Goal: Task Accomplishment & Management: Use online tool/utility

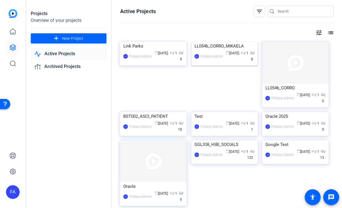
click at [212, 50] on div "LL054b_CORRO_MIKAELA" at bounding box center [225, 46] width 60 height 9
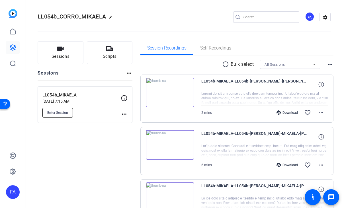
click at [60, 111] on span "Enter Session" at bounding box center [57, 113] width 21 height 5
click at [12, 48] on icon at bounding box center [12, 47] width 7 height 7
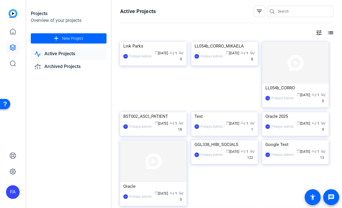
click at [219, 50] on div "LL054b_CORRO_MIKAELA" at bounding box center [225, 46] width 60 height 9
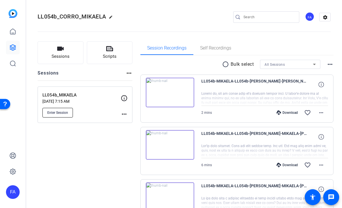
click at [61, 109] on button "Enter Session" at bounding box center [57, 113] width 31 height 10
click at [15, 42] on link at bounding box center [13, 48] width 14 height 14
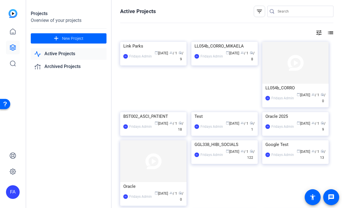
click at [150, 42] on img at bounding box center [153, 42] width 66 height 0
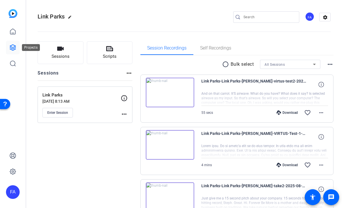
click at [15, 42] on link at bounding box center [13, 48] width 14 height 14
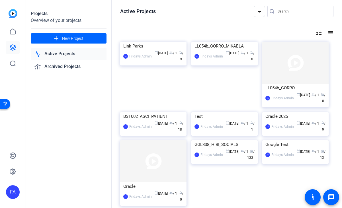
click at [220, 42] on img at bounding box center [225, 42] width 66 height 0
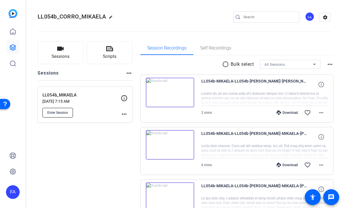
click at [63, 110] on button "Enter Session" at bounding box center [57, 113] width 31 height 10
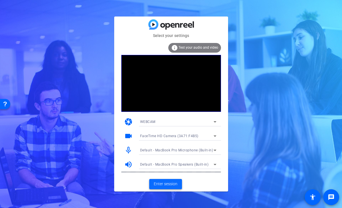
click at [164, 186] on span "Enter session" at bounding box center [166, 184] width 24 height 6
click at [168, 184] on span "Enter session" at bounding box center [166, 184] width 24 height 6
click at [171, 185] on span "Enter session" at bounding box center [166, 184] width 24 height 6
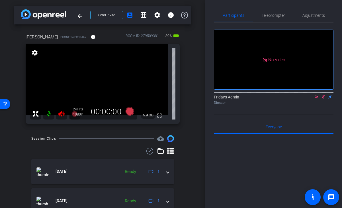
click at [50, 114] on mat-icon at bounding box center [48, 113] width 11 height 11
click at [310, 16] on span "Adjustments" at bounding box center [314, 15] width 23 height 4
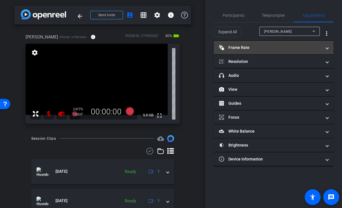
click at [237, 48] on mat-panel-title "Frame Rate Frame Rate" at bounding box center [270, 48] width 103 height 6
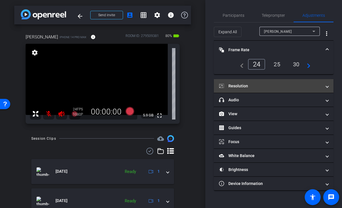
click at [255, 84] on mat-panel-title "Resolution" at bounding box center [270, 86] width 103 height 6
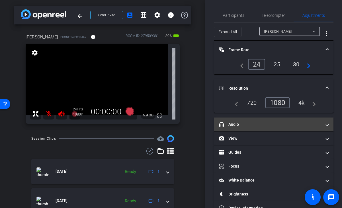
scroll to position [16, 0]
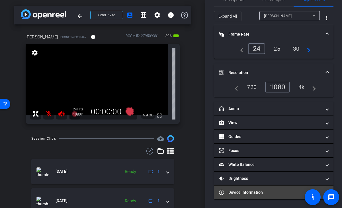
click at [263, 195] on mat-expansion-panel-header "Device Information" at bounding box center [274, 193] width 120 height 14
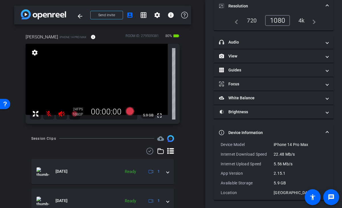
scroll to position [83, 0]
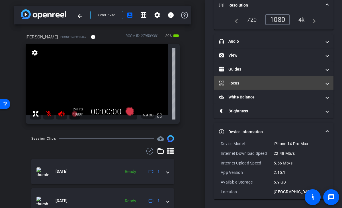
click at [329, 132] on mat-expansion-panel-header "Device Information" at bounding box center [274, 132] width 120 height 18
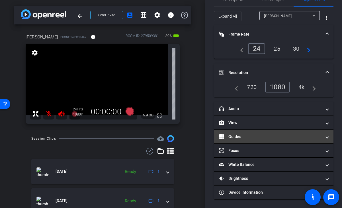
scroll to position [16, 0]
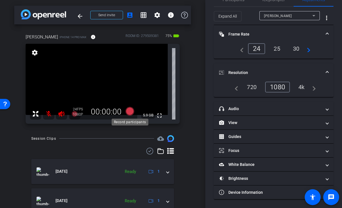
click at [127, 110] on icon at bounding box center [129, 111] width 9 height 9
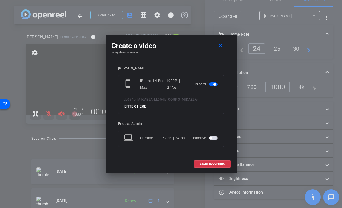
click at [129, 107] on input at bounding box center [144, 106] width 38 height 7
type input "take_1"
click at [203, 163] on span "START RECORDING" at bounding box center [212, 164] width 25 height 3
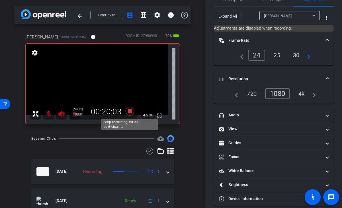
click at [127, 111] on icon at bounding box center [130, 111] width 14 height 10
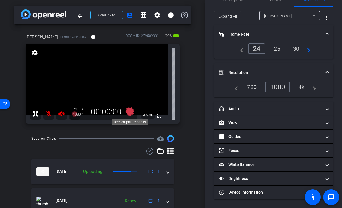
click at [131, 111] on icon at bounding box center [129, 111] width 9 height 9
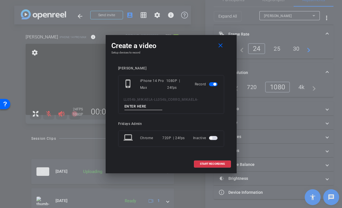
click at [134, 107] on input at bounding box center [144, 106] width 38 height 7
type input "tk2"
click at [208, 162] on span at bounding box center [212, 164] width 36 height 14
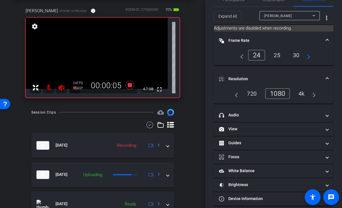
scroll to position [23, 0]
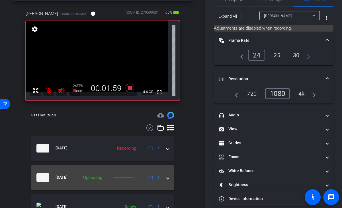
click at [168, 178] on span at bounding box center [168, 178] width 2 height 6
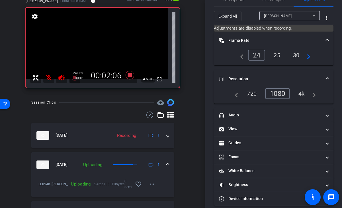
scroll to position [32, 0]
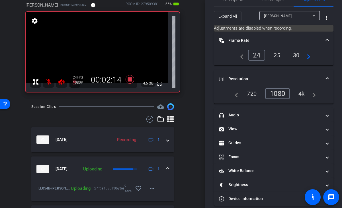
click at [169, 168] on mat-expansion-panel-header "Aug 13, 2025 Uploading 1" at bounding box center [102, 169] width 143 height 25
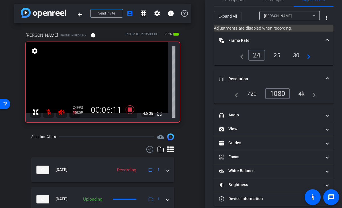
scroll to position [1, 0]
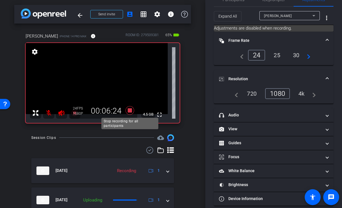
click at [131, 110] on icon at bounding box center [129, 110] width 9 height 9
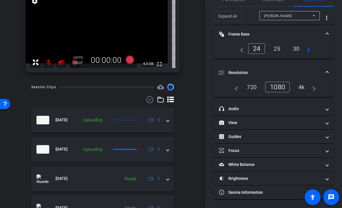
scroll to position [53, 0]
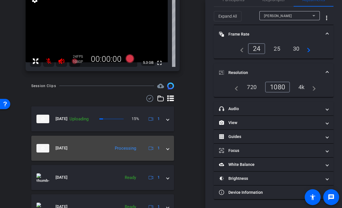
click at [168, 149] on span at bounding box center [168, 148] width 2 height 6
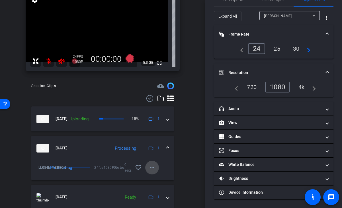
click at [153, 166] on mat-icon "more_horiz" at bounding box center [152, 167] width 7 height 7
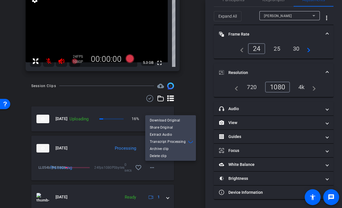
click at [198, 174] on div at bounding box center [171, 104] width 342 height 208
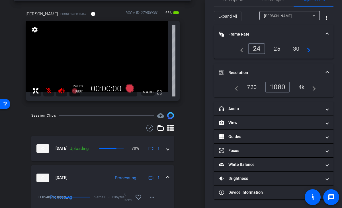
scroll to position [23, 0]
click at [49, 90] on mat-icon at bounding box center [48, 91] width 11 height 11
click at [51, 91] on mat-icon at bounding box center [48, 91] width 11 height 11
click at [60, 92] on icon at bounding box center [61, 91] width 6 height 6
click at [49, 91] on mat-icon at bounding box center [48, 91] width 11 height 11
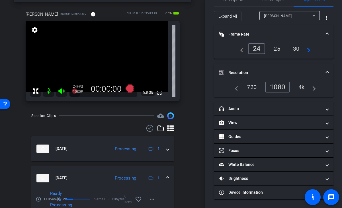
drag, startPoint x: 61, startPoint y: 90, endPoint x: 56, endPoint y: 92, distance: 5.5
click at [61, 90] on icon at bounding box center [61, 91] width 6 height 6
click at [61, 91] on div at bounding box center [55, 91] width 50 height 11
click at [50, 91] on mat-icon at bounding box center [48, 91] width 11 height 11
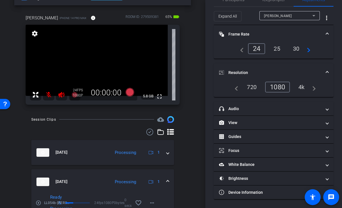
scroll to position [41, 0]
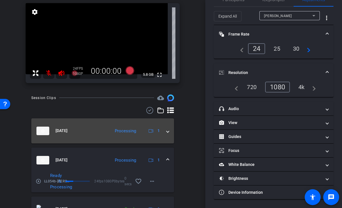
click at [168, 131] on span at bounding box center [168, 131] width 2 height 6
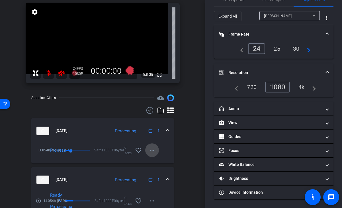
click at [151, 151] on mat-icon "more_horiz" at bounding box center [152, 150] width 7 height 7
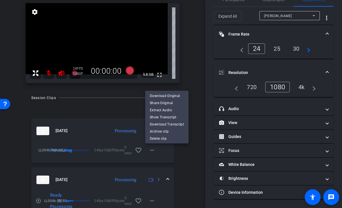
click at [176, 155] on div at bounding box center [171, 104] width 342 height 208
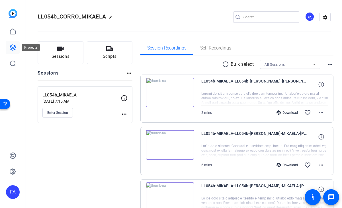
click at [14, 47] on icon at bounding box center [12, 47] width 7 height 7
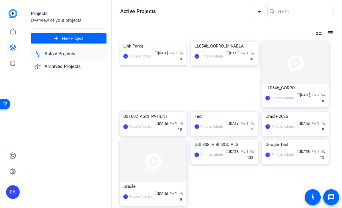
click at [167, 42] on img at bounding box center [153, 42] width 66 height 0
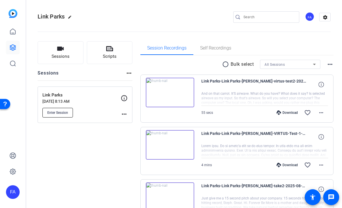
click at [58, 111] on span "Enter Session" at bounding box center [57, 113] width 21 height 5
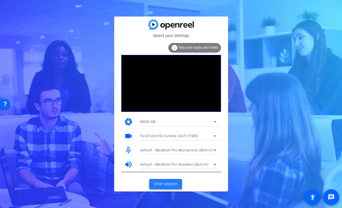
click at [163, 184] on span "Enter session" at bounding box center [166, 184] width 24 height 6
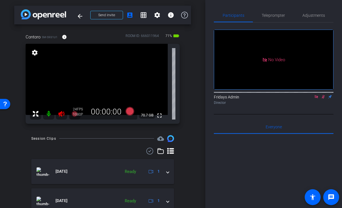
click at [48, 112] on mat-icon at bounding box center [48, 113] width 11 height 11
click at [61, 113] on icon at bounding box center [61, 114] width 7 height 7
click at [49, 113] on mat-icon at bounding box center [48, 113] width 11 height 11
click at [315, 99] on icon at bounding box center [316, 97] width 5 height 4
click at [322, 99] on mat-icon "flip" at bounding box center [323, 96] width 7 height 5
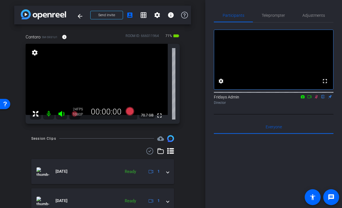
click at [316, 99] on icon at bounding box center [316, 97] width 5 height 4
drag, startPoint x: 311, startPoint y: 104, endPoint x: 299, endPoint y: 112, distance: 14.1
click at [311, 99] on icon at bounding box center [310, 97] width 5 height 4
drag, startPoint x: 62, startPoint y: 112, endPoint x: 59, endPoint y: 115, distance: 3.7
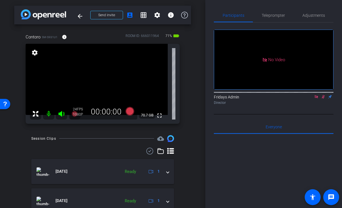
click at [62, 112] on icon at bounding box center [61, 114] width 6 height 6
drag, startPoint x: 48, startPoint y: 114, endPoint x: 50, endPoint y: 118, distance: 4.6
click at [48, 114] on mat-icon at bounding box center [48, 113] width 11 height 11
click at [129, 113] on icon at bounding box center [129, 111] width 9 height 9
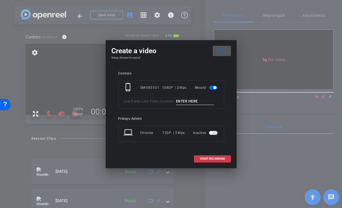
click at [176, 104] on input at bounding box center [195, 101] width 38 height 7
type input "1"
click at [206, 160] on span "START RECORDING" at bounding box center [212, 159] width 25 height 3
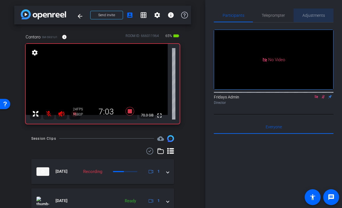
click at [310, 14] on span "Adjustments" at bounding box center [314, 15] width 23 height 4
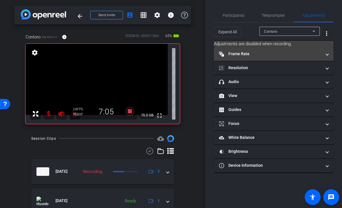
click at [249, 54] on mat-panel-title "Frame Rate Frame Rate" at bounding box center [270, 54] width 103 height 6
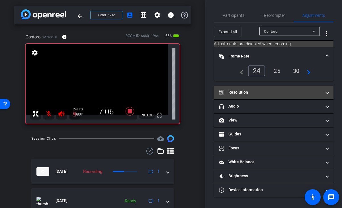
click at [242, 90] on mat-panel-title "Resolution" at bounding box center [270, 93] width 103 height 6
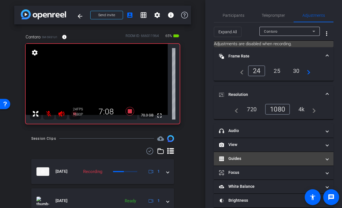
scroll to position [22, 0]
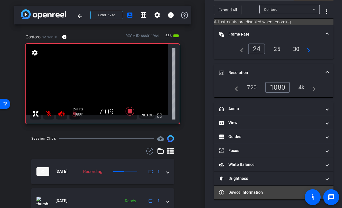
click at [254, 190] on mat-panel-title "Device Information" at bounding box center [270, 193] width 103 height 6
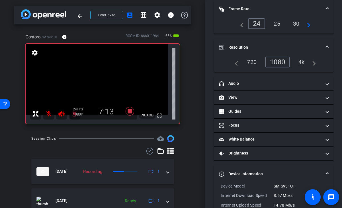
scroll to position [0, 0]
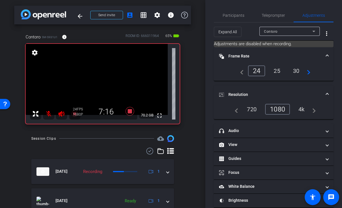
click at [328, 92] on span at bounding box center [327, 95] width 2 height 6
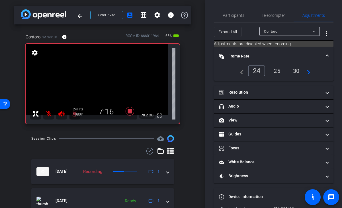
click at [329, 54] on mat-expansion-panel-header "Frame Rate Frame Rate" at bounding box center [274, 56] width 120 height 18
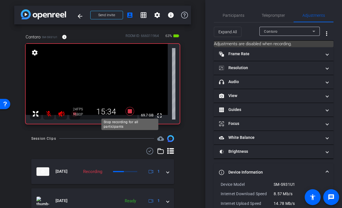
click at [131, 110] on icon at bounding box center [129, 111] width 9 height 9
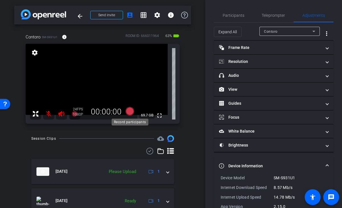
click at [130, 110] on icon at bounding box center [129, 111] width 9 height 9
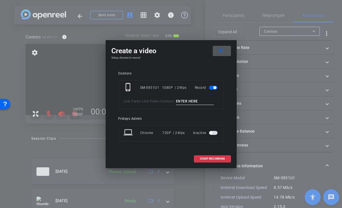
click at [176, 105] on input at bounding box center [195, 101] width 38 height 7
type input "2"
click at [209, 160] on span "START RECORDING" at bounding box center [212, 159] width 25 height 3
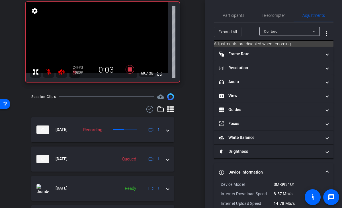
scroll to position [46, 0]
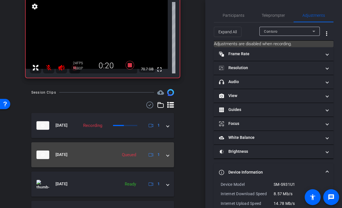
click at [168, 157] on span at bounding box center [168, 155] width 2 height 6
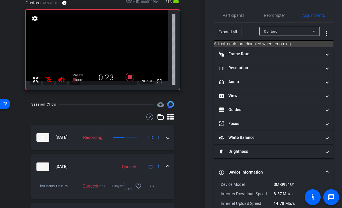
scroll to position [34, 0]
click at [170, 165] on mat-expansion-panel-header "Aug 13, 2025 Processing 1" at bounding box center [102, 166] width 143 height 25
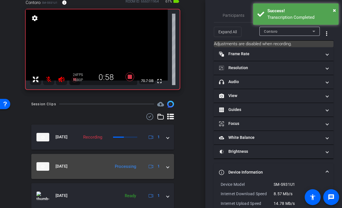
click at [168, 167] on span at bounding box center [168, 167] width 2 height 6
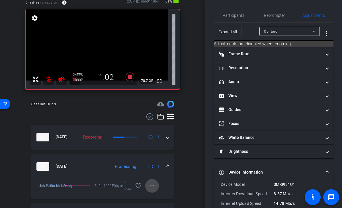
click at [155, 186] on mat-icon "more_horiz" at bounding box center [152, 186] width 7 height 7
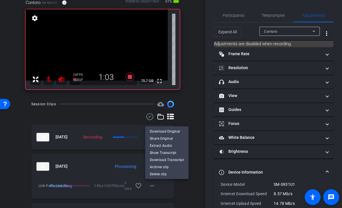
click at [184, 186] on div at bounding box center [171, 104] width 342 height 208
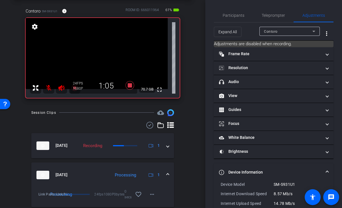
scroll to position [28, 0]
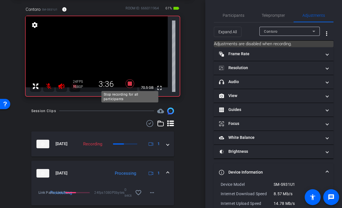
click at [129, 83] on icon at bounding box center [129, 84] width 9 height 9
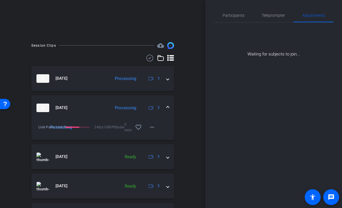
scroll to position [109, 0]
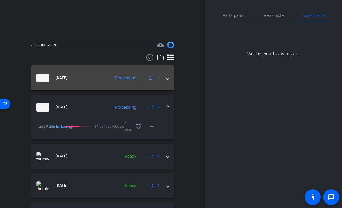
click at [168, 78] on span at bounding box center [168, 78] width 2 height 6
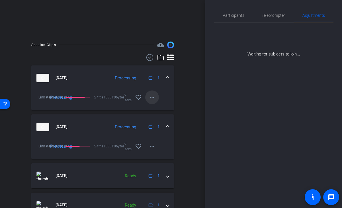
click at [154, 96] on mat-icon "more_horiz" at bounding box center [152, 97] width 7 height 7
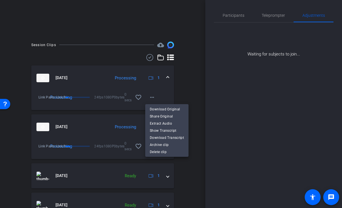
click at [184, 95] on div at bounding box center [171, 104] width 342 height 208
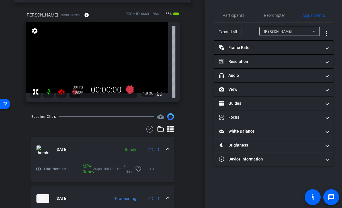
scroll to position [0, 0]
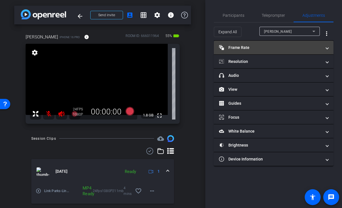
click at [243, 48] on mat-panel-title "Frame Rate Frame Rate" at bounding box center [270, 48] width 103 height 6
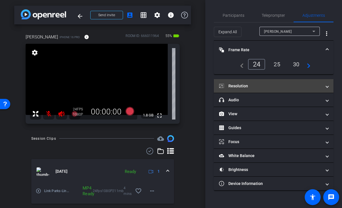
click at [237, 86] on mat-panel-title "Resolution" at bounding box center [270, 86] width 103 height 6
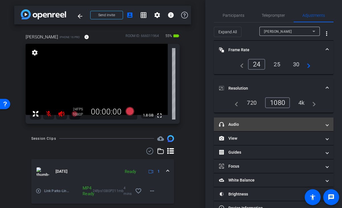
scroll to position [16, 0]
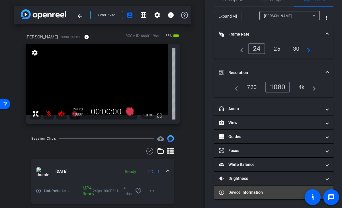
click at [253, 193] on mat-panel-title "Device Information" at bounding box center [270, 193] width 103 height 6
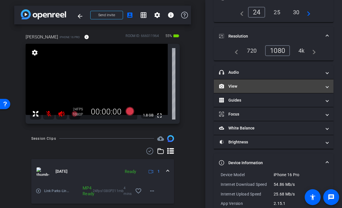
scroll to position [83, 0]
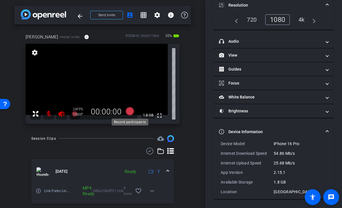
click at [130, 112] on icon at bounding box center [129, 111] width 9 height 9
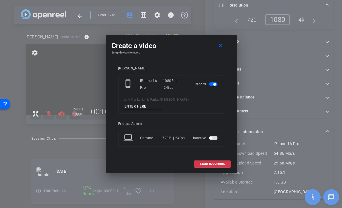
click at [133, 106] on input at bounding box center [144, 106] width 38 height 7
type input "1"
click at [207, 164] on span "START RECORDING" at bounding box center [212, 164] width 25 height 3
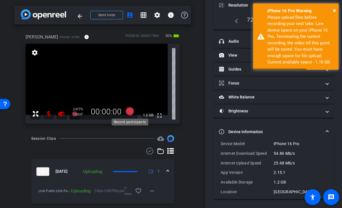
click at [127, 109] on icon at bounding box center [129, 111] width 9 height 9
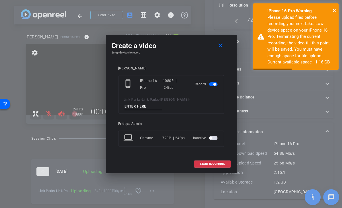
click at [140, 108] on input at bounding box center [144, 106] width 38 height 7
type input "2"
click at [207, 162] on span at bounding box center [212, 164] width 36 height 14
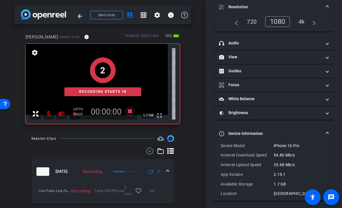
scroll to position [90, 0]
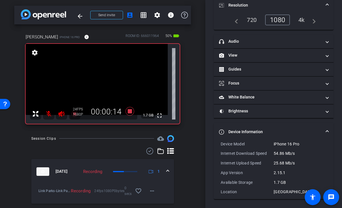
click at [168, 169] on span at bounding box center [168, 172] width 2 height 6
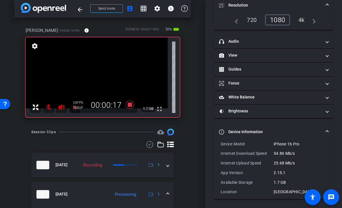
scroll to position [0, 0]
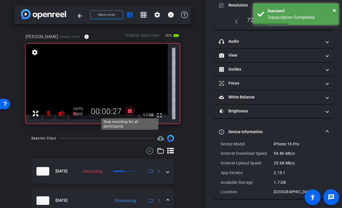
click at [132, 113] on icon at bounding box center [130, 111] width 14 height 10
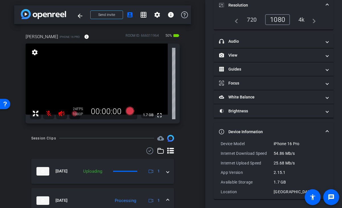
scroll to position [0, 0]
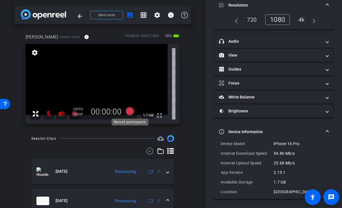
click at [127, 111] on icon at bounding box center [129, 111] width 9 height 9
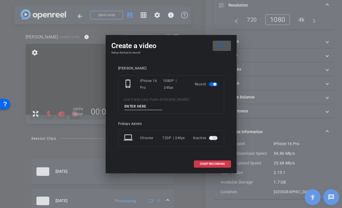
click at [131, 107] on input at bounding box center [144, 106] width 38 height 7
type input "3"
click at [201, 163] on span "START RECORDING" at bounding box center [212, 164] width 25 height 3
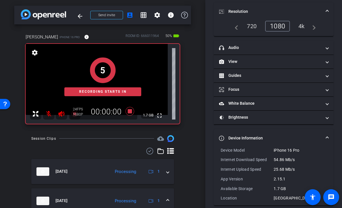
scroll to position [90, 0]
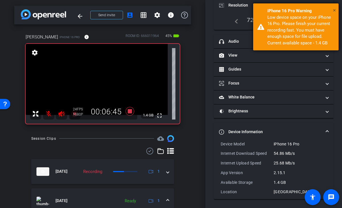
click at [334, 9] on span "×" at bounding box center [334, 10] width 3 height 7
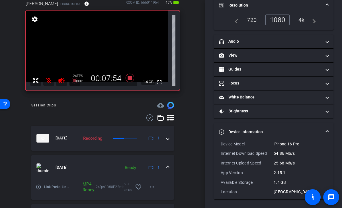
scroll to position [0, 0]
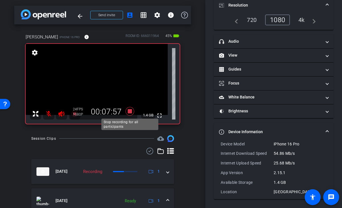
click at [130, 110] on icon at bounding box center [129, 111] width 9 height 9
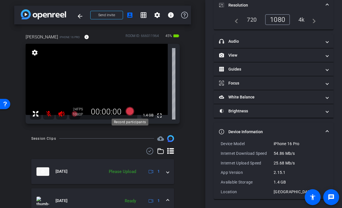
scroll to position [83, 0]
click at [130, 112] on icon at bounding box center [129, 111] width 9 height 9
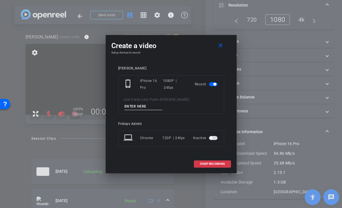
click at [141, 108] on input at bounding box center [144, 106] width 38 height 7
type input "3"
click at [206, 164] on span "START RECORDING" at bounding box center [212, 164] width 25 height 3
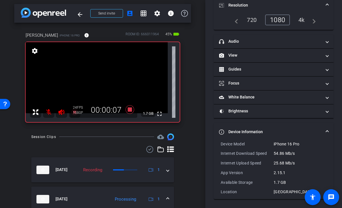
scroll to position [0, 0]
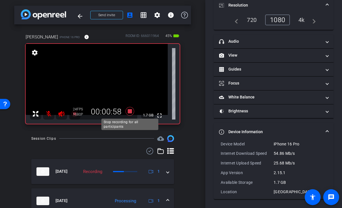
click at [130, 110] on icon at bounding box center [129, 111] width 9 height 9
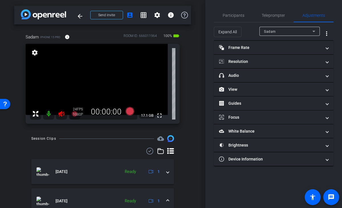
click at [47, 115] on mat-icon at bounding box center [48, 113] width 11 height 11
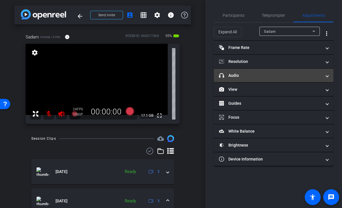
click at [238, 78] on mat-panel-title "headphone icon Audio" at bounding box center [270, 76] width 103 height 6
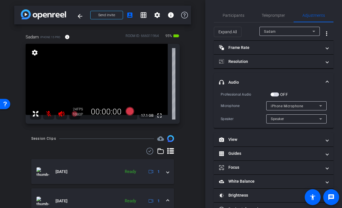
click at [278, 95] on span "button" at bounding box center [275, 95] width 9 height 4
click at [293, 107] on span "iPhone Microphone" at bounding box center [287, 106] width 32 height 4
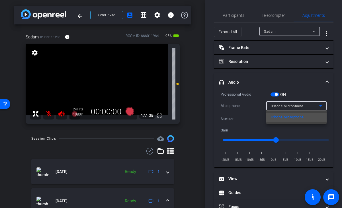
click at [274, 94] on div at bounding box center [171, 104] width 342 height 208
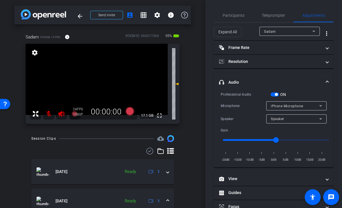
click at [274, 94] on span "button" at bounding box center [275, 95] width 9 height 4
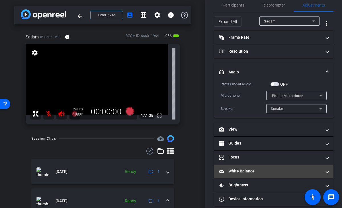
scroll to position [17, 0]
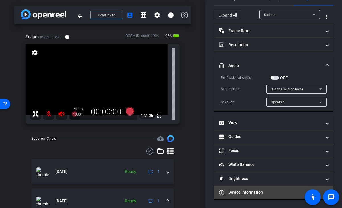
click at [238, 190] on mat-panel-title "Device Information" at bounding box center [270, 193] width 103 height 6
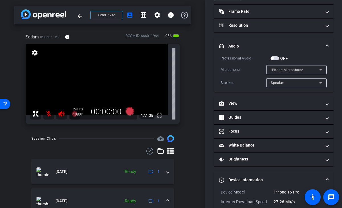
scroll to position [0, 0]
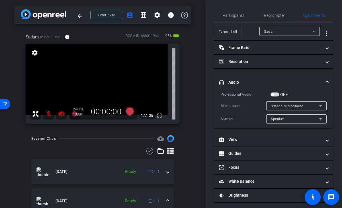
click at [330, 80] on mat-expansion-panel-header "headphone icon Audio" at bounding box center [274, 82] width 120 height 18
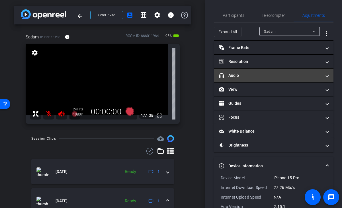
click at [246, 76] on mat-panel-title "headphone icon Audio" at bounding box center [270, 76] width 103 height 6
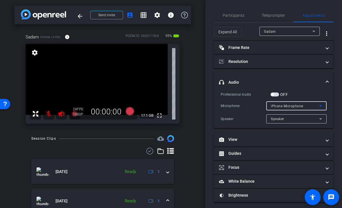
click at [278, 104] on div "iPhone Microphone" at bounding box center [295, 106] width 48 height 7
click at [273, 94] on div at bounding box center [171, 104] width 342 height 208
click at [274, 94] on span "button" at bounding box center [272, 94] width 3 height 3
click at [279, 107] on span "iPhone Microphone" at bounding box center [287, 106] width 32 height 4
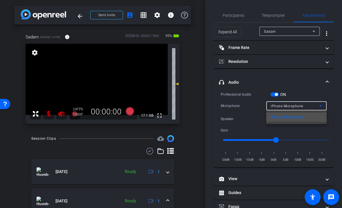
click at [276, 94] on div at bounding box center [171, 104] width 342 height 208
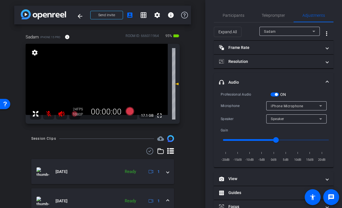
click at [275, 94] on span "button" at bounding box center [276, 94] width 3 height 3
click at [311, 90] on mat-expansion-panel-header "headphone icon Audio" at bounding box center [274, 82] width 120 height 18
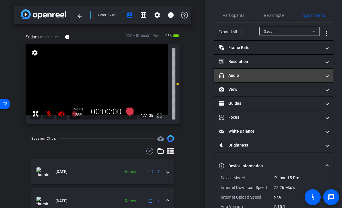
click at [266, 75] on mat-panel-title "headphone icon Audio" at bounding box center [270, 76] width 103 height 6
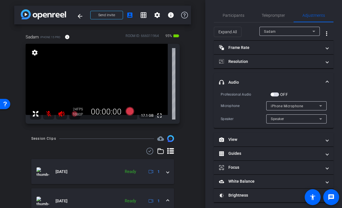
click at [288, 107] on span "iPhone Microphone" at bounding box center [287, 106] width 32 height 4
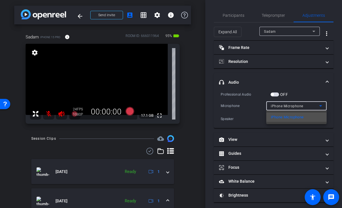
click at [296, 95] on div at bounding box center [171, 104] width 342 height 208
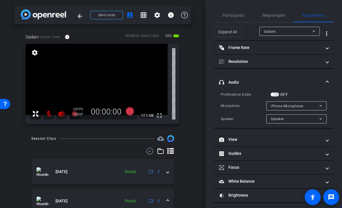
click at [274, 94] on span "button" at bounding box center [272, 94] width 3 height 3
click at [289, 107] on span "iPhone Microphone" at bounding box center [287, 106] width 32 height 4
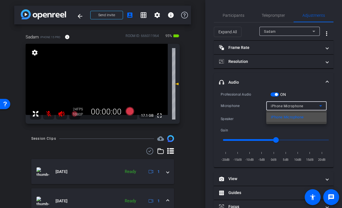
click at [277, 94] on div at bounding box center [171, 104] width 342 height 208
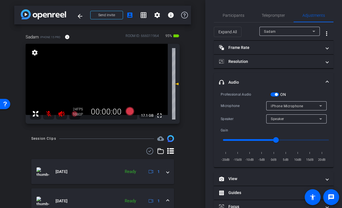
click at [277, 94] on span "button" at bounding box center [276, 94] width 3 height 3
click at [311, 86] on mat-expansion-panel-header "headphone icon Audio" at bounding box center [274, 82] width 120 height 18
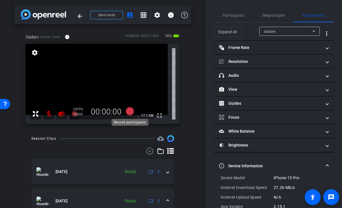
click at [130, 113] on icon at bounding box center [129, 111] width 9 height 9
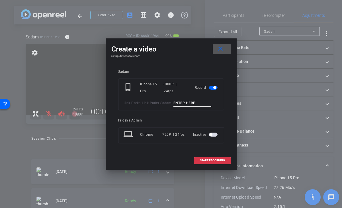
click at [187, 101] on input at bounding box center [193, 103] width 38 height 7
type input "1"
click at [216, 161] on span "START RECORDING" at bounding box center [212, 160] width 25 height 3
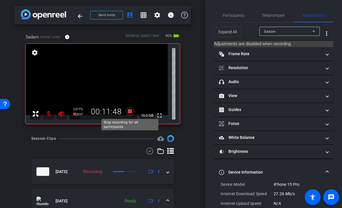
click at [132, 111] on icon at bounding box center [130, 111] width 14 height 10
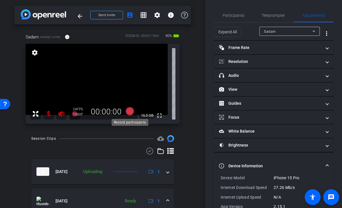
click at [130, 110] on icon at bounding box center [129, 111] width 9 height 9
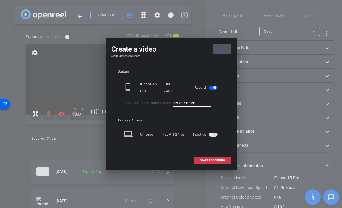
click at [200, 104] on input at bounding box center [193, 103] width 38 height 7
type input "2"
click at [217, 159] on span "START RECORDING" at bounding box center [212, 160] width 25 height 3
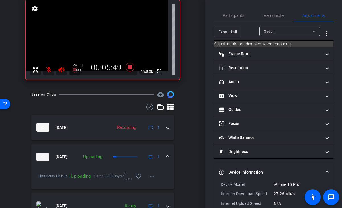
scroll to position [54, 0]
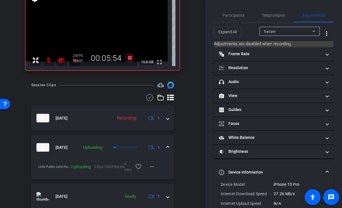
click at [169, 147] on mat-expansion-panel-header "Aug 13, 2025 Uploading 1" at bounding box center [102, 147] width 143 height 25
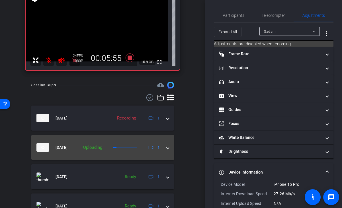
click at [169, 147] on span at bounding box center [168, 148] width 2 height 6
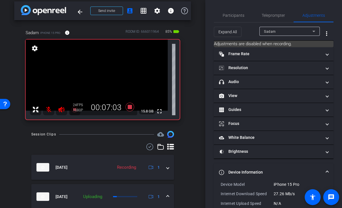
scroll to position [0, 0]
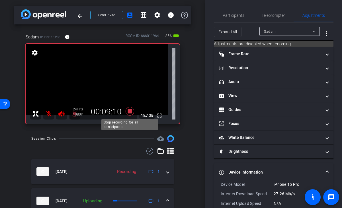
click at [131, 111] on icon at bounding box center [129, 111] width 9 height 9
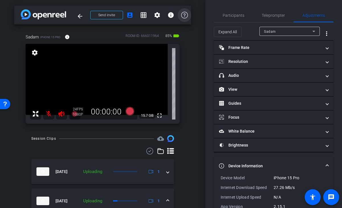
scroll to position [2, 0]
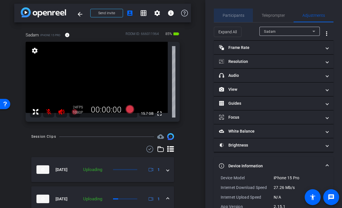
click at [236, 15] on span "Participants" at bounding box center [234, 15] width 22 height 4
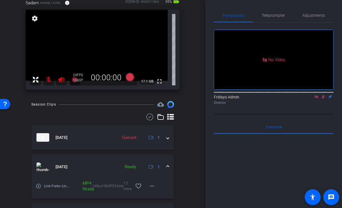
scroll to position [35, 0]
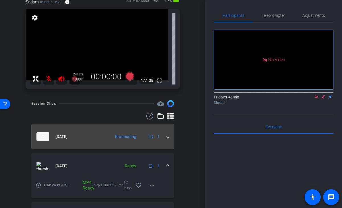
click at [169, 138] on mat-expansion-panel-header "Aug 13, 2025 Processing 1" at bounding box center [102, 136] width 143 height 25
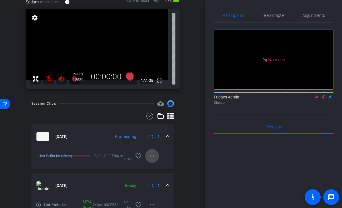
click at [155, 157] on mat-icon "more_horiz" at bounding box center [152, 156] width 7 height 7
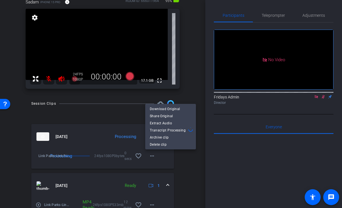
click at [184, 162] on div at bounding box center [171, 104] width 342 height 208
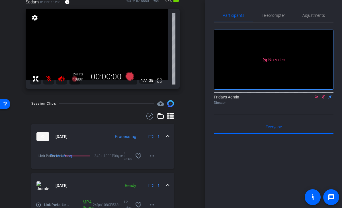
drag, startPoint x: 169, startPoint y: 134, endPoint x: 173, endPoint y: 135, distance: 4.1
click at [169, 134] on mat-expansion-panel-header "Aug 13, 2025 Processing 1" at bounding box center [102, 136] width 143 height 25
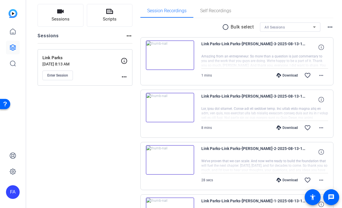
scroll to position [32, 0]
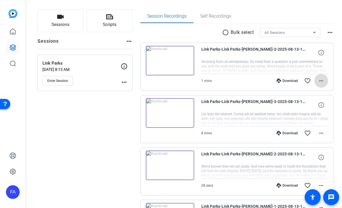
click at [322, 80] on mat-icon "more_horiz" at bounding box center [321, 81] width 7 height 7
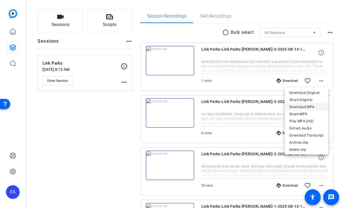
click at [306, 107] on span "Download MP4" at bounding box center [307, 107] width 34 height 7
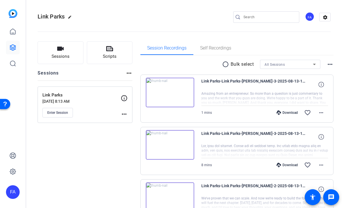
scroll to position [32, 0]
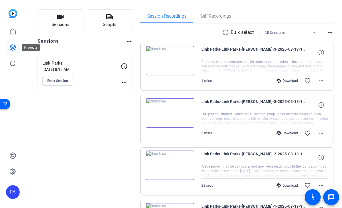
click at [13, 47] on icon at bounding box center [13, 48] width 6 height 6
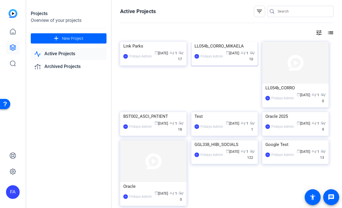
click at [205, 42] on img at bounding box center [225, 42] width 66 height 0
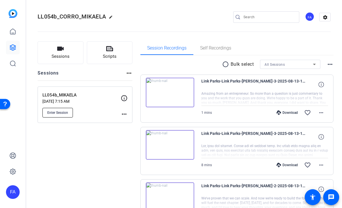
click at [68, 111] on span "Enter Session" at bounding box center [57, 113] width 21 height 5
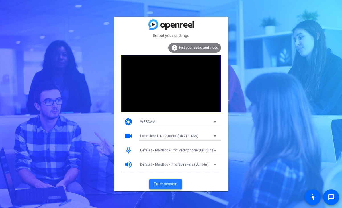
click at [171, 182] on span "Enter session" at bounding box center [166, 184] width 24 height 6
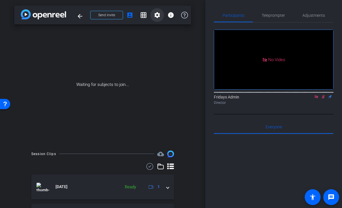
click at [158, 15] on mat-icon "settings" at bounding box center [157, 15] width 7 height 7
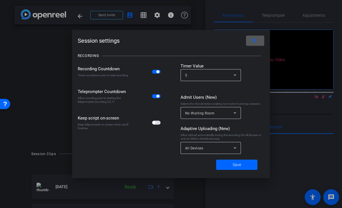
click at [158, 14] on div at bounding box center [171, 104] width 342 height 208
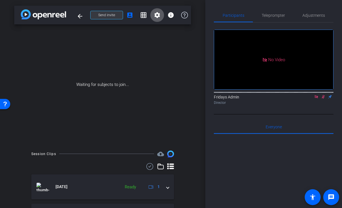
click at [110, 13] on span "Send invite" at bounding box center [106, 15] width 17 height 5
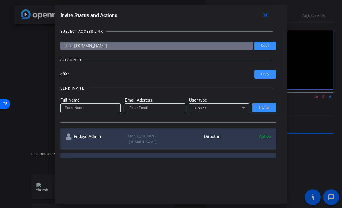
drag, startPoint x: 78, startPoint y: 74, endPoint x: 47, endPoint y: 73, distance: 31.4
click at [47, 73] on div "Invite Status and Actions close SUBJECT ACCESS LINK https://capture.openreel.co…" at bounding box center [171, 104] width 342 height 208
click at [267, 16] on mat-icon "close" at bounding box center [265, 15] width 7 height 7
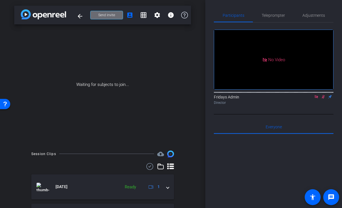
click at [109, 14] on span "Send invite" at bounding box center [106, 15] width 17 height 5
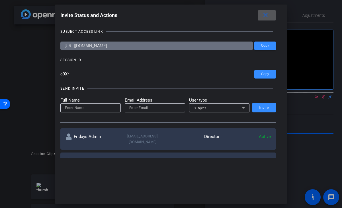
click at [270, 17] on span at bounding box center [267, 16] width 18 height 14
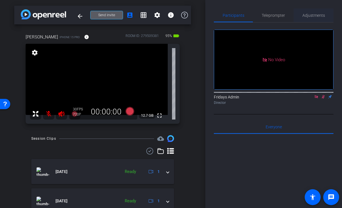
click at [322, 15] on span "Adjustments" at bounding box center [314, 15] width 23 height 4
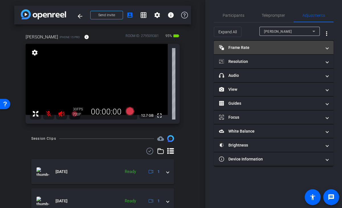
click at [251, 46] on mat-panel-title "Frame Rate Frame Rate" at bounding box center [270, 48] width 103 height 6
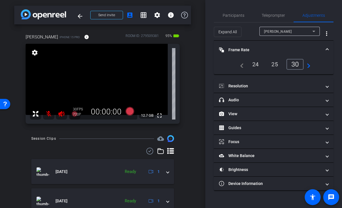
click at [257, 65] on div "24" at bounding box center [255, 65] width 15 height 10
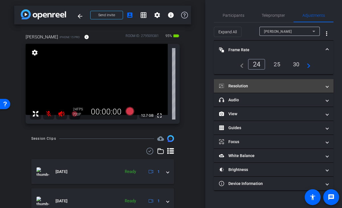
click at [253, 89] on mat-panel-title "Resolution" at bounding box center [270, 86] width 103 height 6
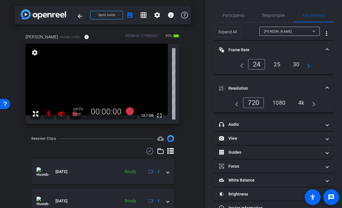
click at [281, 101] on div "1080" at bounding box center [279, 103] width 21 height 10
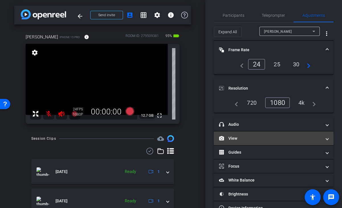
scroll to position [16, 0]
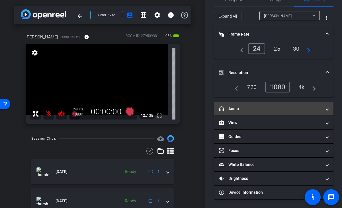
click at [258, 108] on mat-panel-title "headphone icon Audio" at bounding box center [270, 109] width 103 height 6
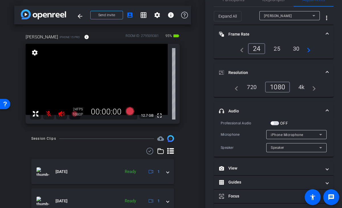
click at [281, 134] on span "iPhone Microphone" at bounding box center [287, 135] width 32 height 4
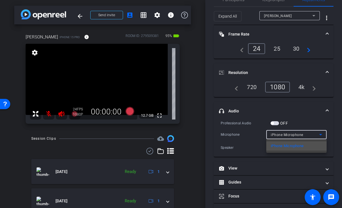
click at [281, 134] on div at bounding box center [171, 104] width 342 height 208
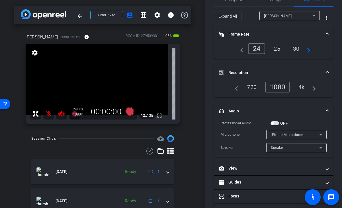
click at [303, 117] on mat-expansion-panel-header "headphone icon Audio" at bounding box center [274, 111] width 120 height 18
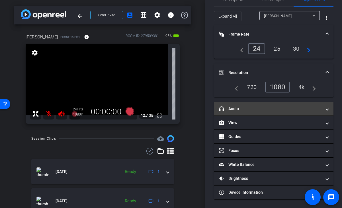
click at [249, 111] on mat-panel-title "headphone icon Audio" at bounding box center [270, 109] width 103 height 6
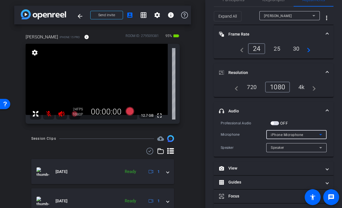
click at [279, 132] on div "iPhone Microphone" at bounding box center [295, 134] width 48 height 7
click at [278, 133] on div at bounding box center [171, 104] width 342 height 208
click at [274, 124] on span "button" at bounding box center [275, 123] width 9 height 4
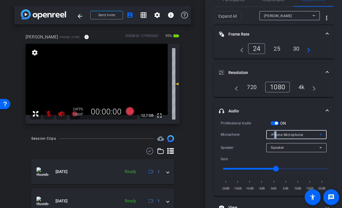
click at [275, 135] on span "iPhone Microphone" at bounding box center [287, 135] width 32 height 4
click at [275, 135] on div at bounding box center [171, 104] width 342 height 208
click at [277, 123] on span "button" at bounding box center [276, 123] width 3 height 3
click at [293, 111] on mat-panel-title "headphone icon Audio" at bounding box center [270, 111] width 103 height 6
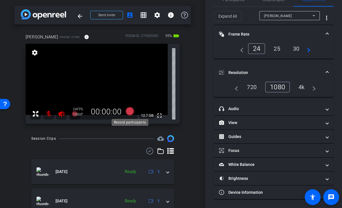
click at [130, 110] on icon at bounding box center [129, 111] width 9 height 9
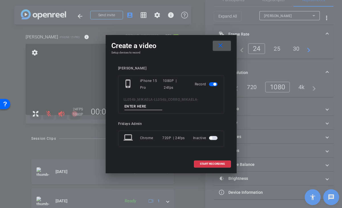
click at [135, 107] on input at bounding box center [144, 106] width 38 height 7
type input "tk1"
click at [212, 163] on span "START RECORDING" at bounding box center [212, 164] width 25 height 3
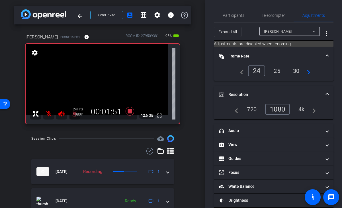
scroll to position [22, 0]
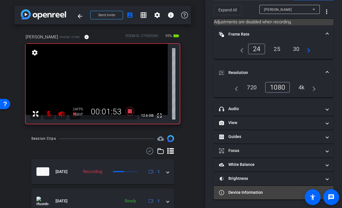
click at [264, 189] on mat-expansion-panel-header "Device Information" at bounding box center [274, 193] width 120 height 14
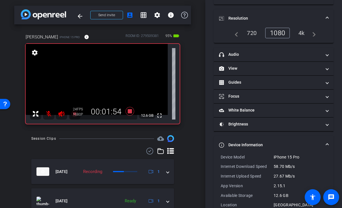
scroll to position [90, 0]
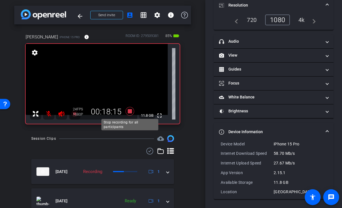
click at [132, 112] on icon at bounding box center [130, 111] width 14 height 10
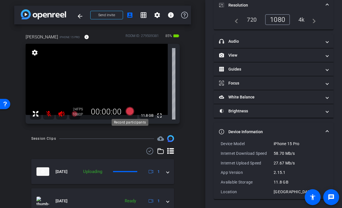
click at [130, 111] on icon at bounding box center [129, 111] width 9 height 9
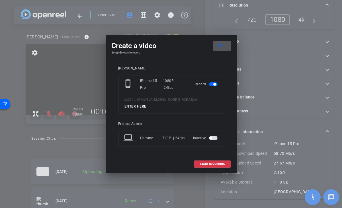
click at [134, 108] on input at bounding box center [144, 106] width 38 height 7
type input "tk2"
click at [204, 163] on span "START RECORDING" at bounding box center [212, 164] width 25 height 3
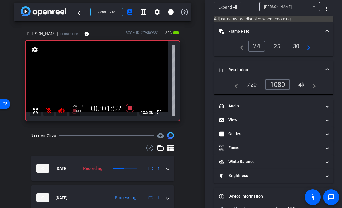
scroll to position [0, 0]
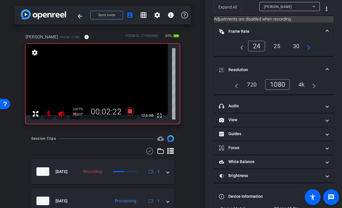
drag, startPoint x: 328, startPoint y: 29, endPoint x: 328, endPoint y: 33, distance: 3.7
click at [328, 29] on span at bounding box center [327, 32] width 2 height 6
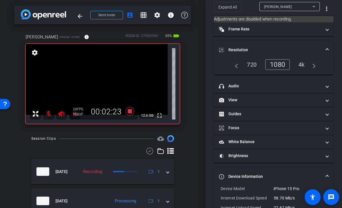
click at [329, 48] on mat-expansion-panel-header "Resolution" at bounding box center [274, 50] width 120 height 18
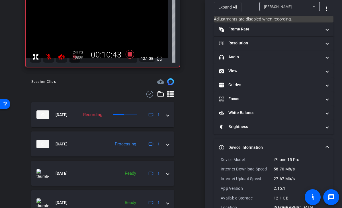
scroll to position [58, 0]
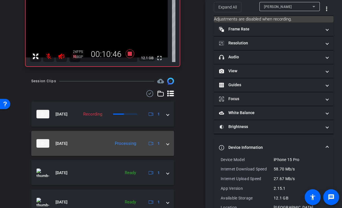
click at [167, 145] on mat-expansion-panel-header "Aug 13, 2025 Processing 1" at bounding box center [102, 143] width 143 height 25
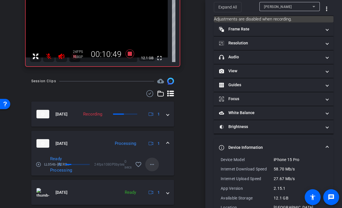
click at [154, 165] on mat-icon "more_horiz" at bounding box center [152, 164] width 7 height 7
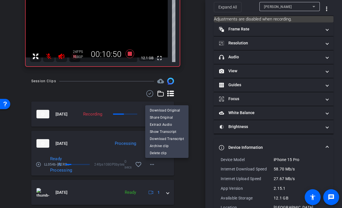
click at [179, 169] on div at bounding box center [171, 104] width 342 height 208
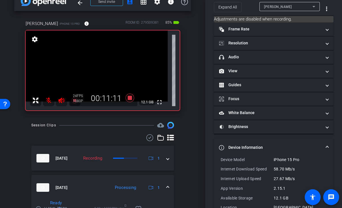
scroll to position [15, 0]
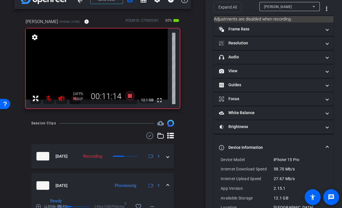
click at [202, 121] on div "arrow_back LL054b_MIKAELA Back to project Send invite account_box grid_on setti…" at bounding box center [103, 89] width 206 height 208
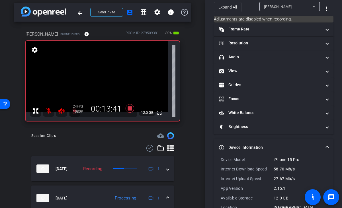
scroll to position [0, 0]
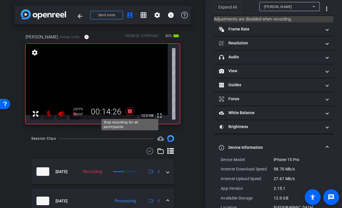
click at [131, 112] on icon at bounding box center [129, 111] width 9 height 9
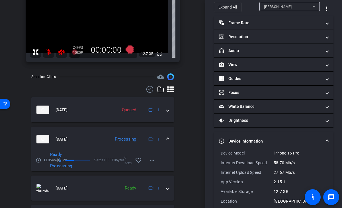
scroll to position [60, 0]
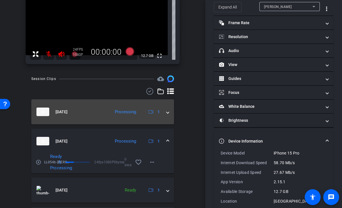
click at [167, 112] on span at bounding box center [168, 112] width 2 height 6
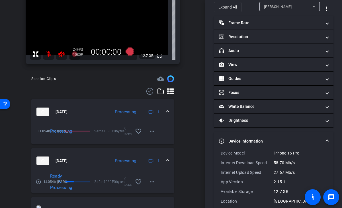
click at [169, 110] on span at bounding box center [168, 112] width 2 height 6
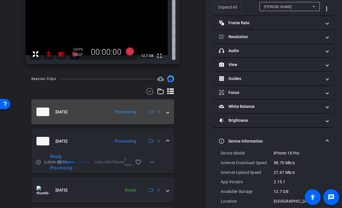
click at [169, 111] on mat-expansion-panel-header "Aug 13, 2025 Processing 1" at bounding box center [102, 111] width 143 height 25
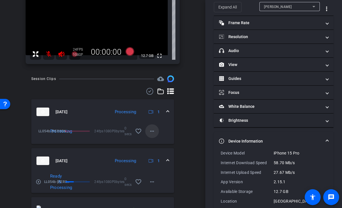
click at [154, 129] on mat-icon "more_horiz" at bounding box center [152, 131] width 7 height 7
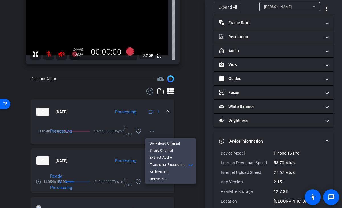
click at [183, 124] on div at bounding box center [171, 104] width 342 height 208
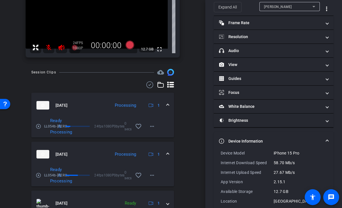
scroll to position [67, 0]
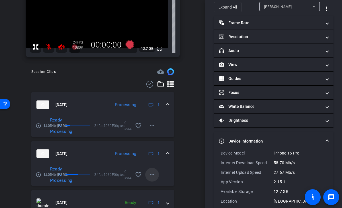
click at [156, 174] on span at bounding box center [152, 175] width 14 height 14
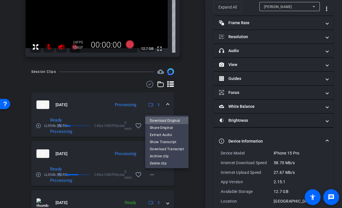
click at [163, 119] on span "Download Original" at bounding box center [167, 120] width 34 height 7
